Goal: Information Seeking & Learning: Learn about a topic

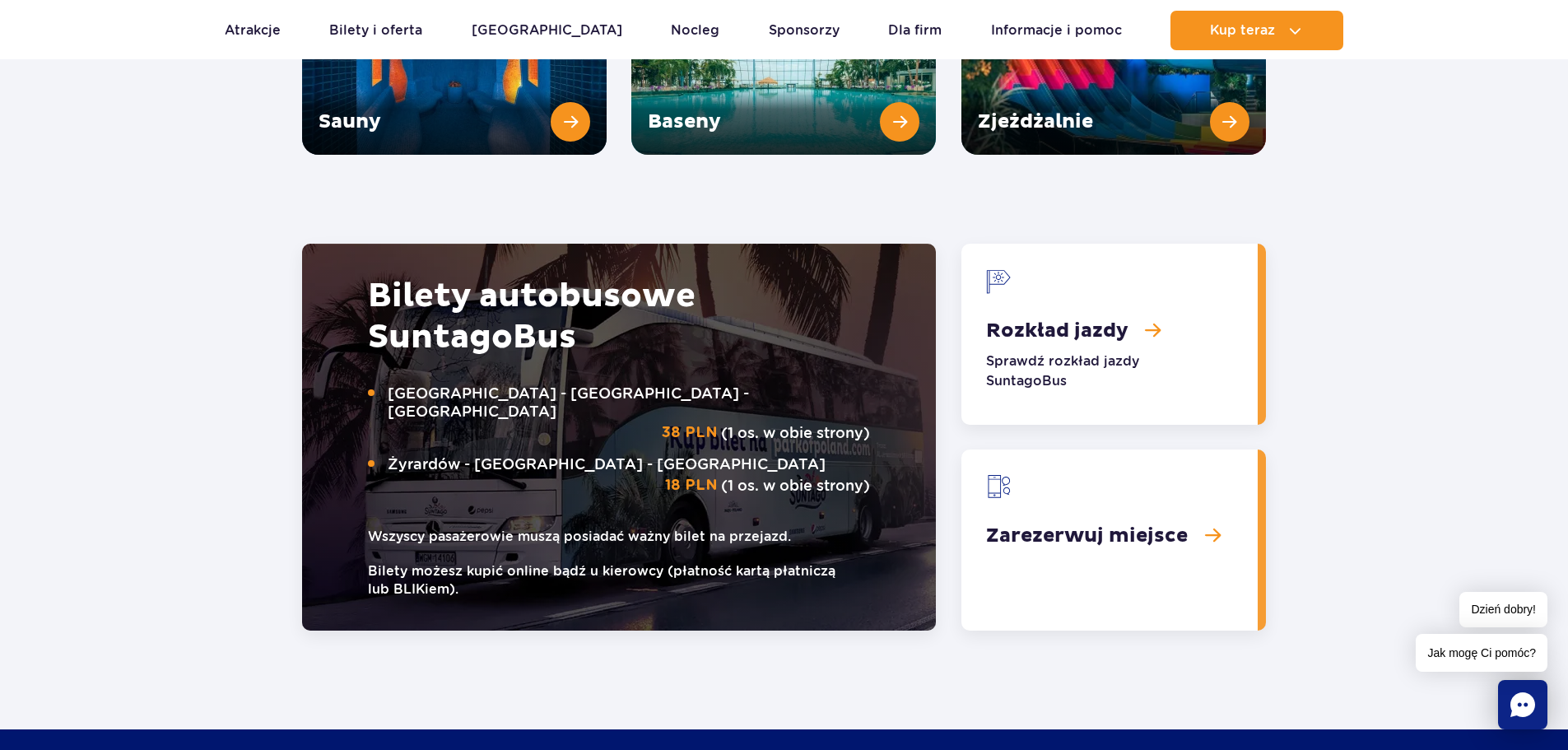
scroll to position [2469, 0]
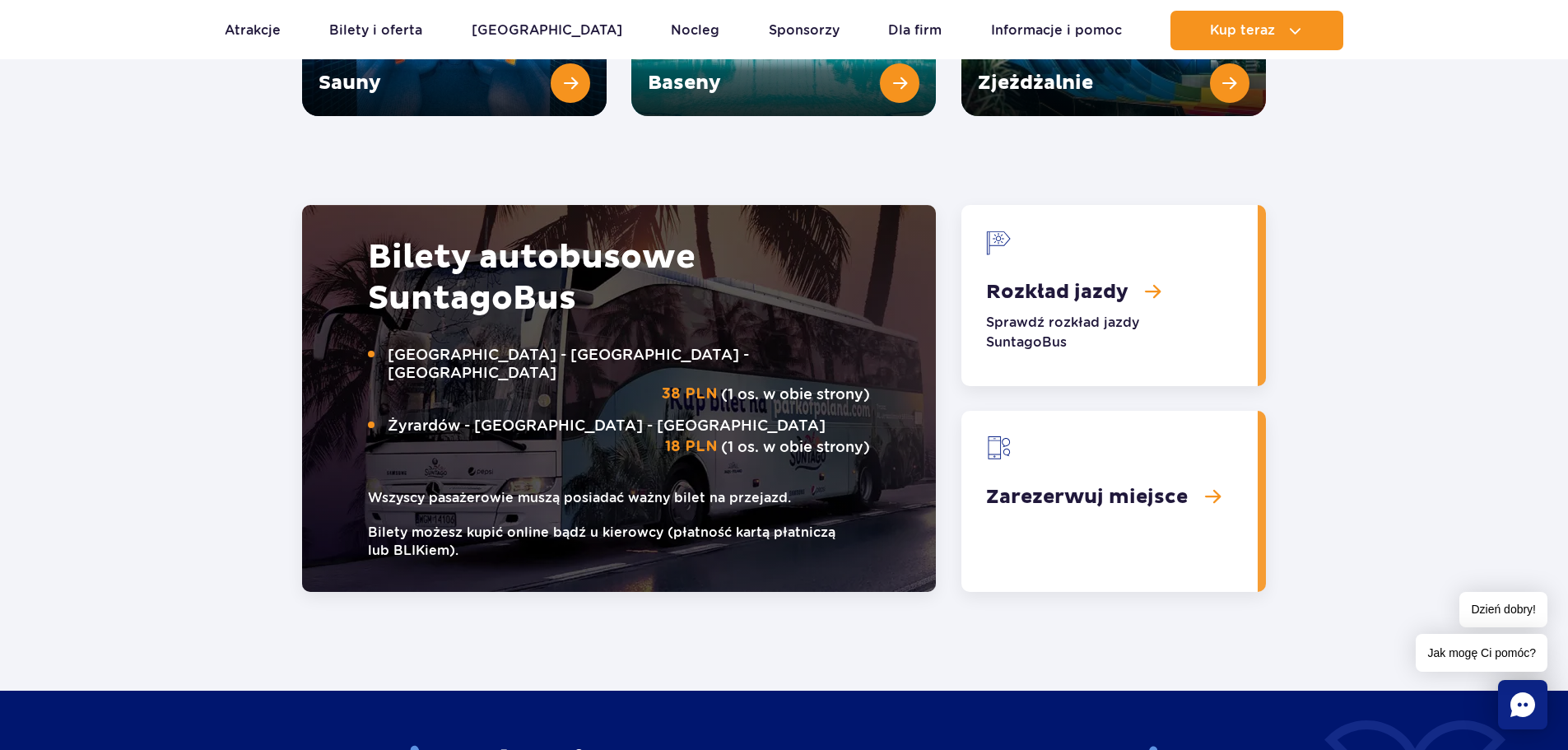
click at [1080, 246] on link "Rozkład jazdy" at bounding box center [1110, 295] width 296 height 181
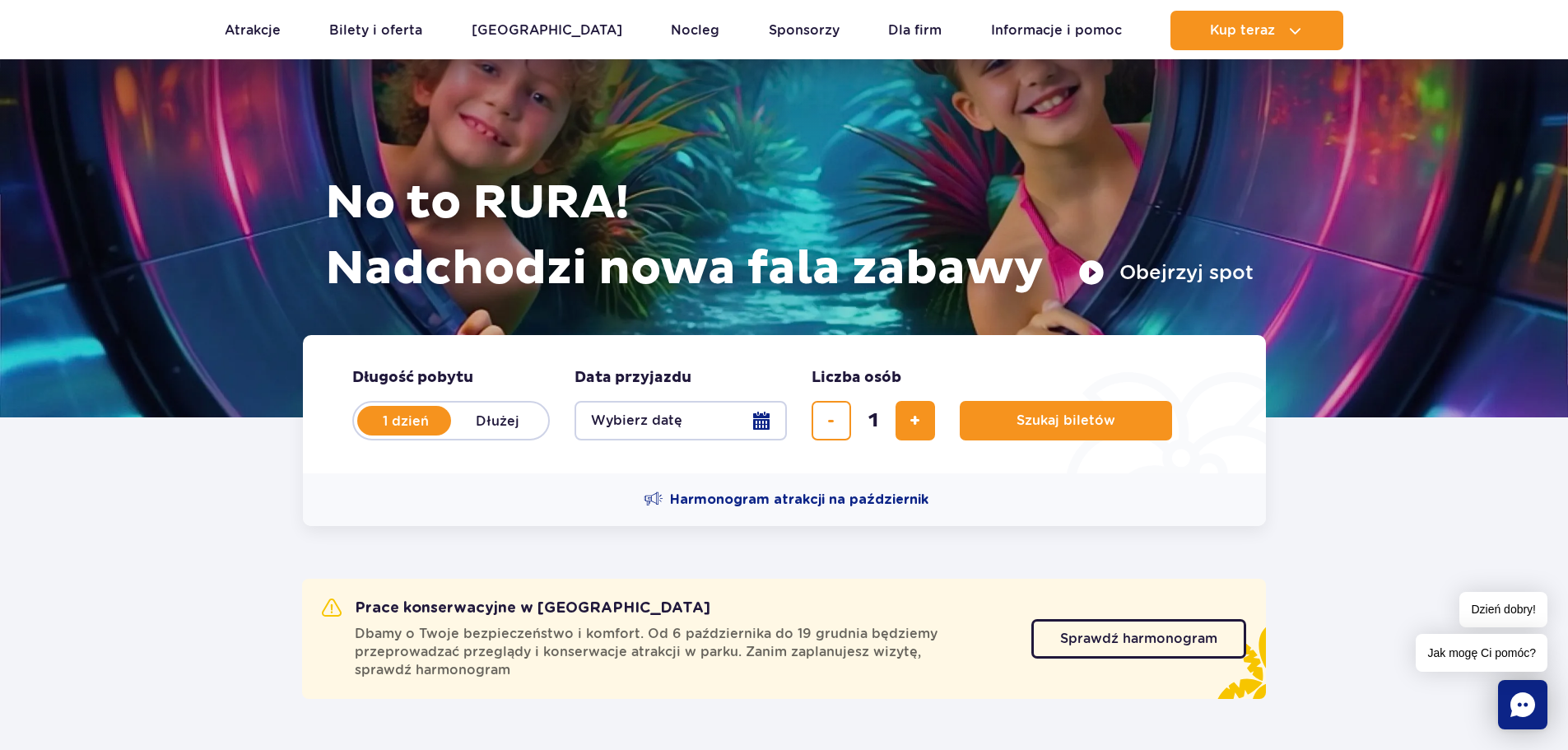
scroll to position [0, 0]
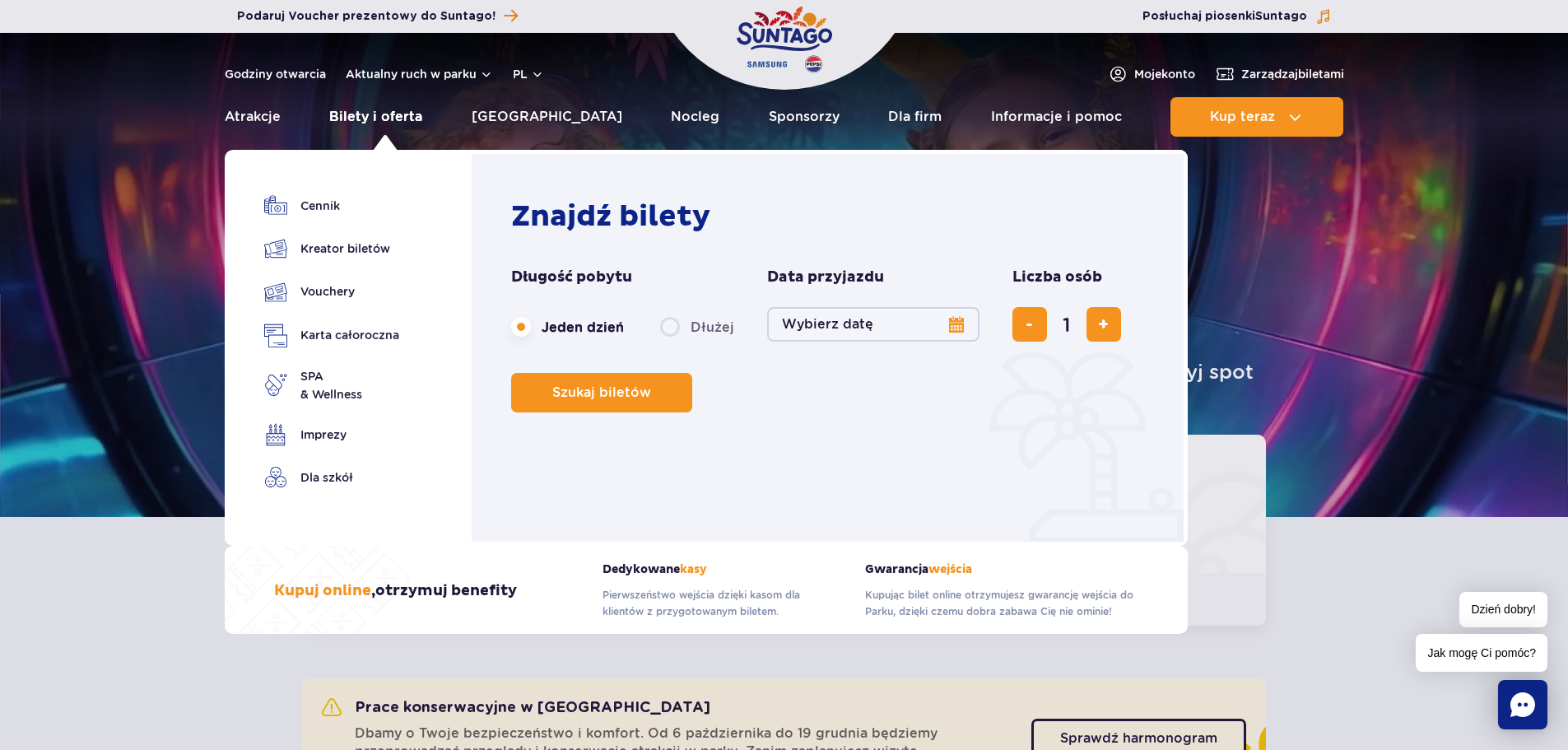
click at [362, 116] on link "Bilety i oferta" at bounding box center [376, 117] width 93 height 40
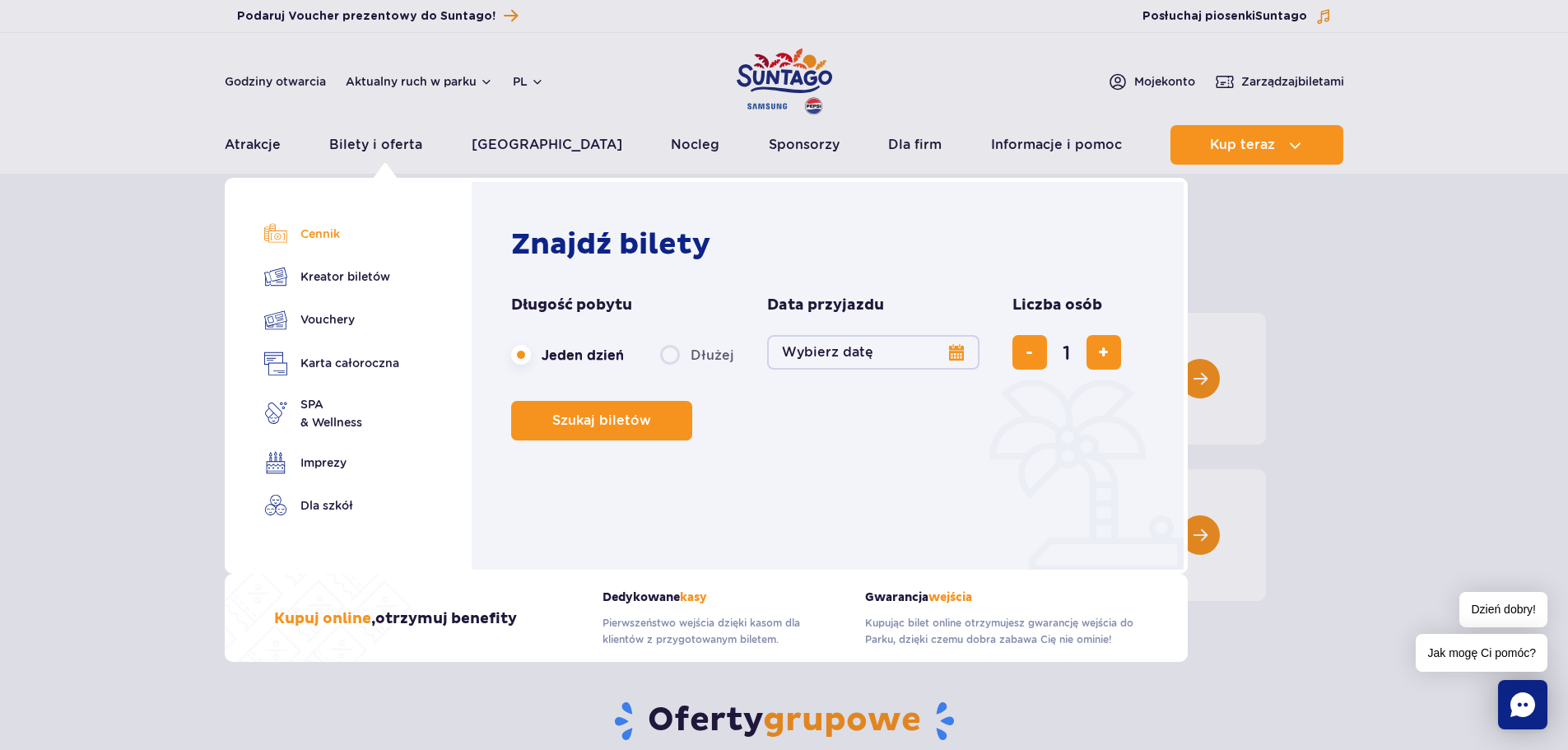
click at [320, 235] on link "Cennik" at bounding box center [331, 233] width 135 height 23
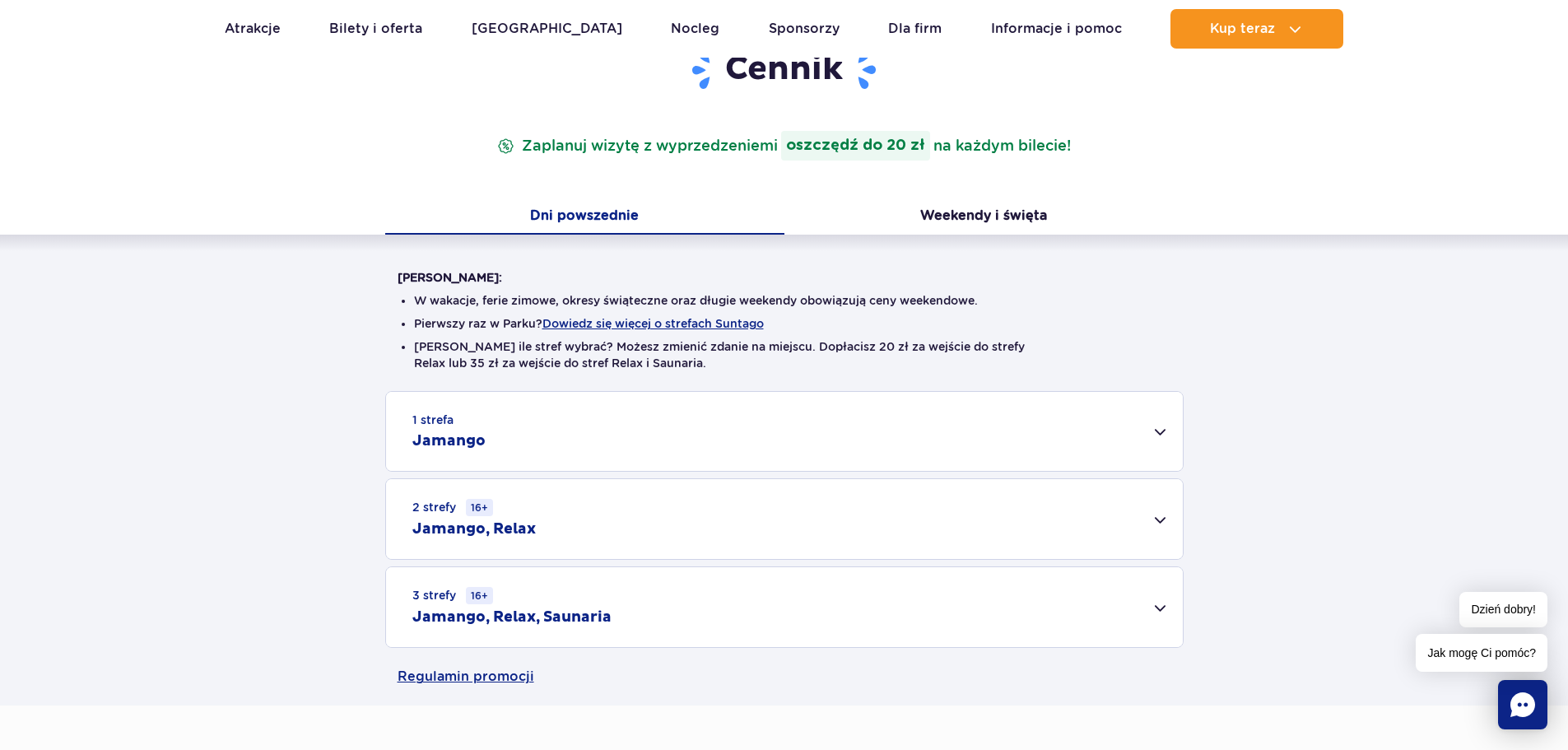
scroll to position [247, 0]
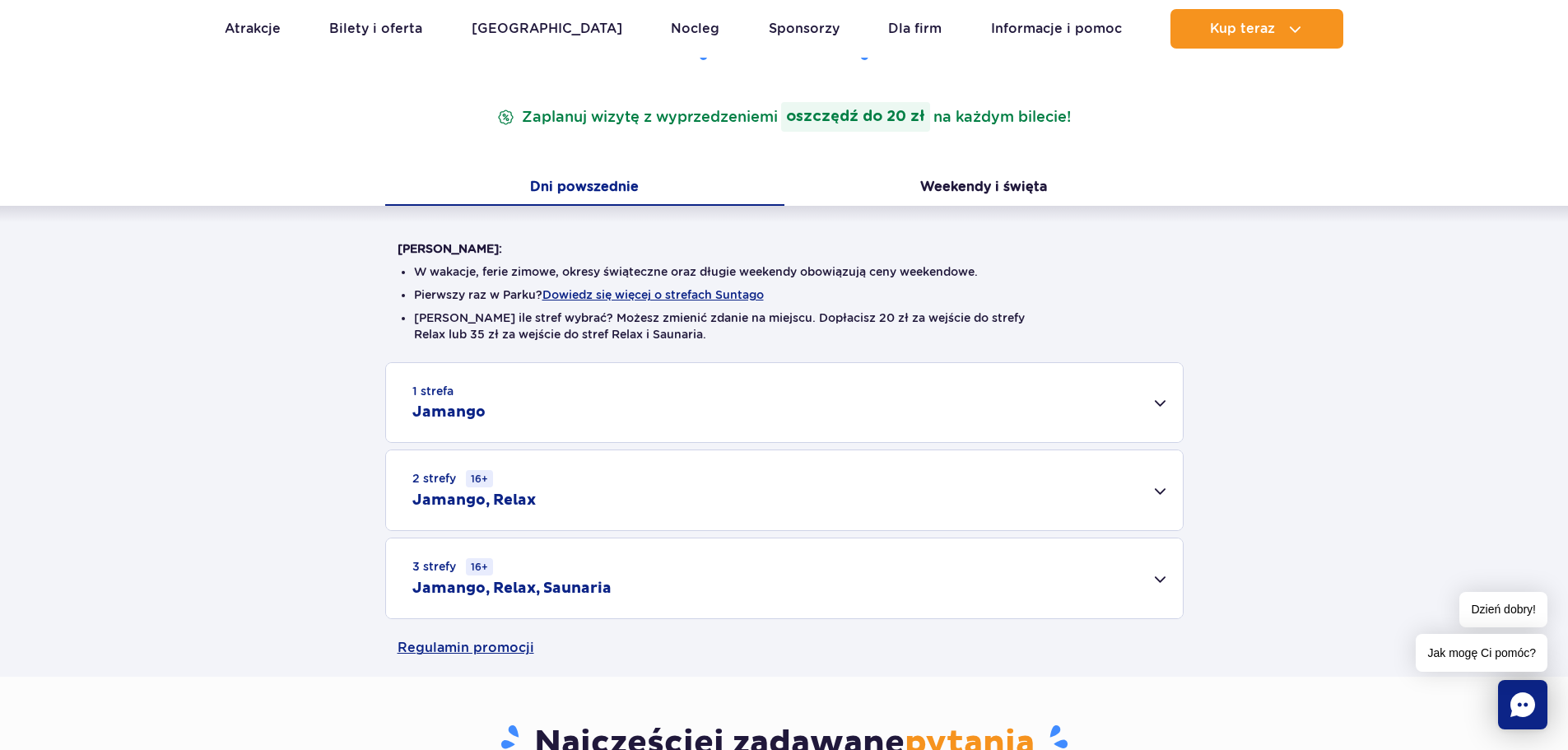
click at [1159, 490] on div "2 strefy 16+ Jamango, Relax" at bounding box center [784, 489] width 797 height 80
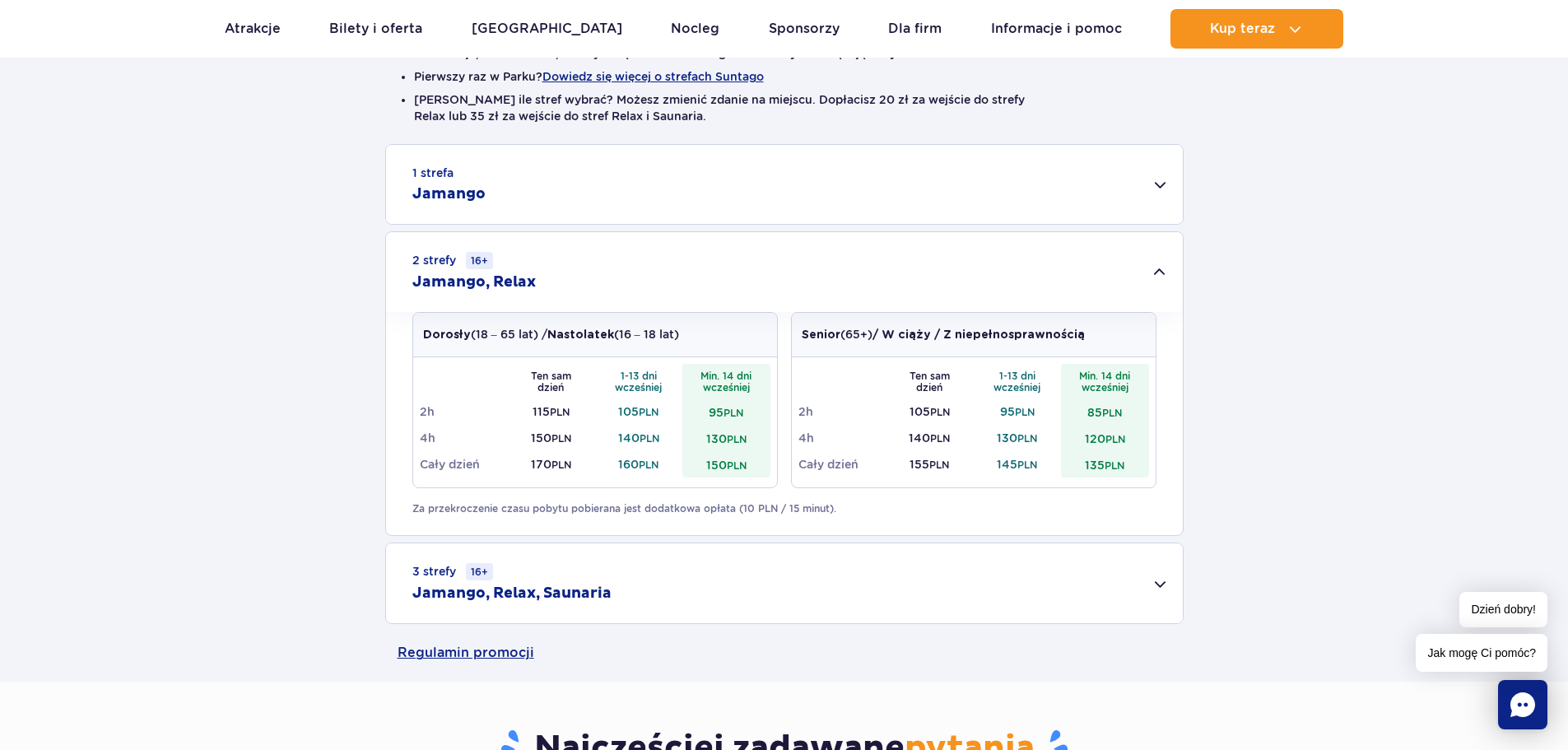
scroll to position [494, 0]
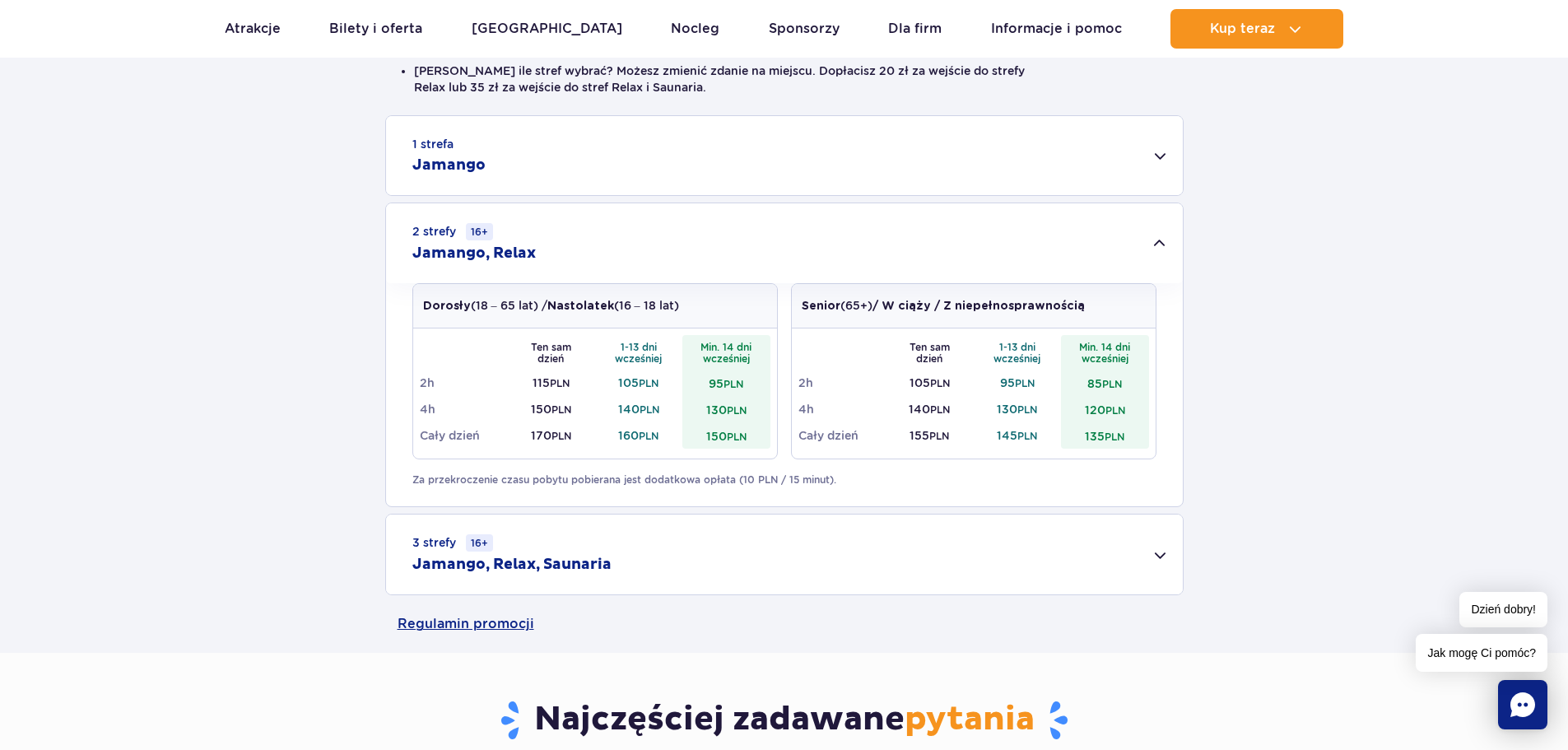
click at [1161, 552] on div "3 strefy 16+ Jamango, Relax, Saunaria" at bounding box center [784, 554] width 797 height 80
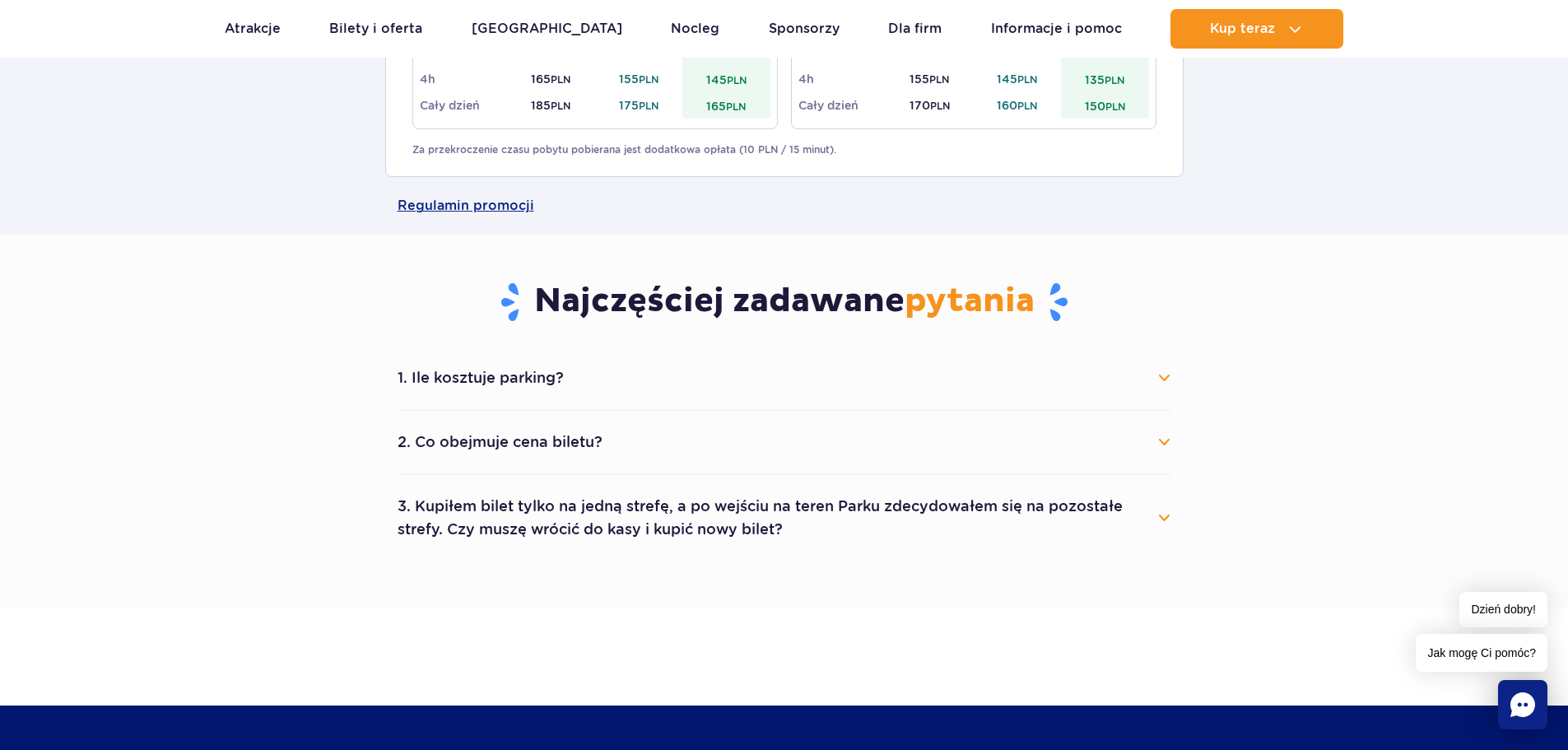
scroll to position [1152, 0]
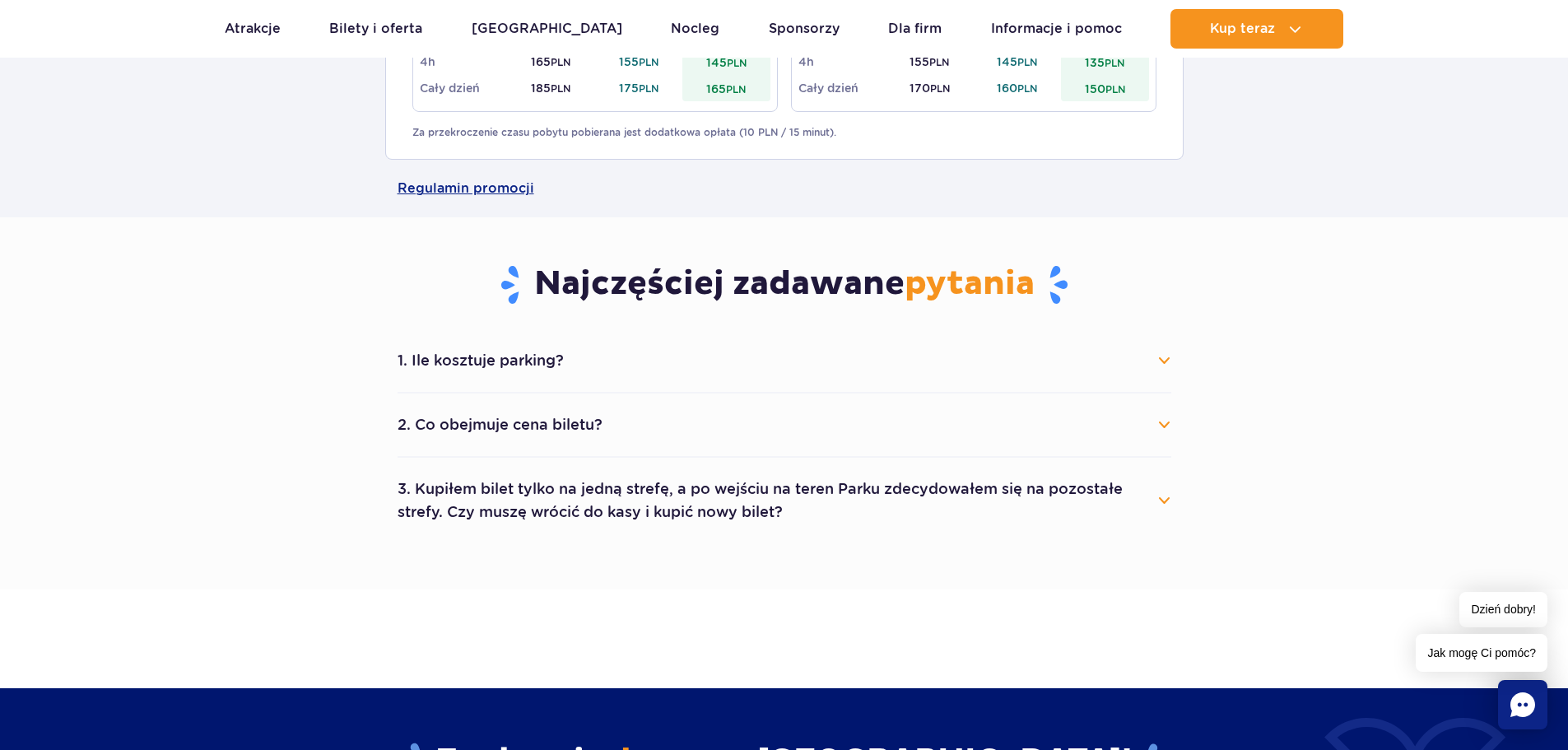
click at [1165, 420] on button "2. Co obejmuje cena biletu?" at bounding box center [784, 424] width 774 height 36
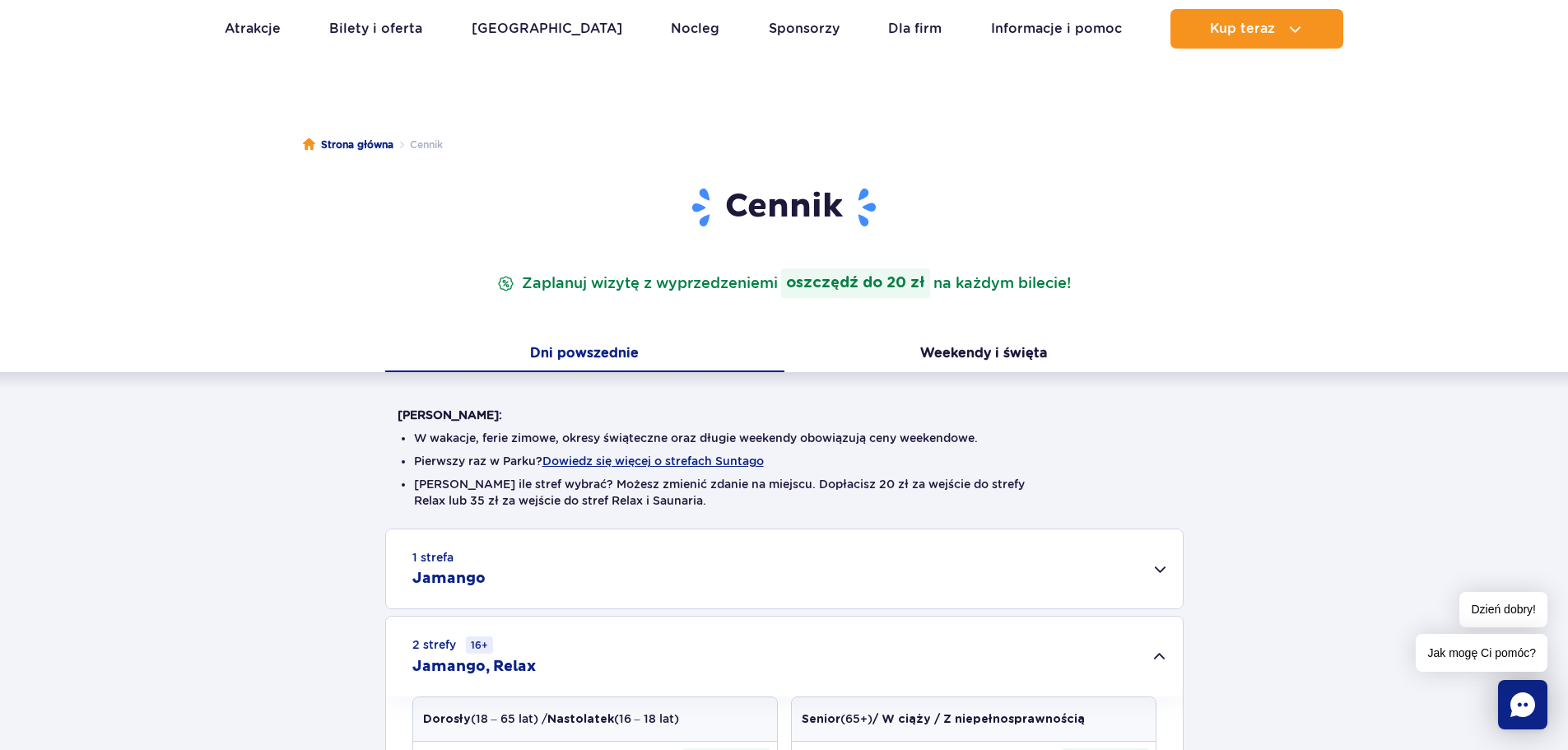
scroll to position [0, 0]
